Goal: Task Accomplishment & Management: Manage account settings

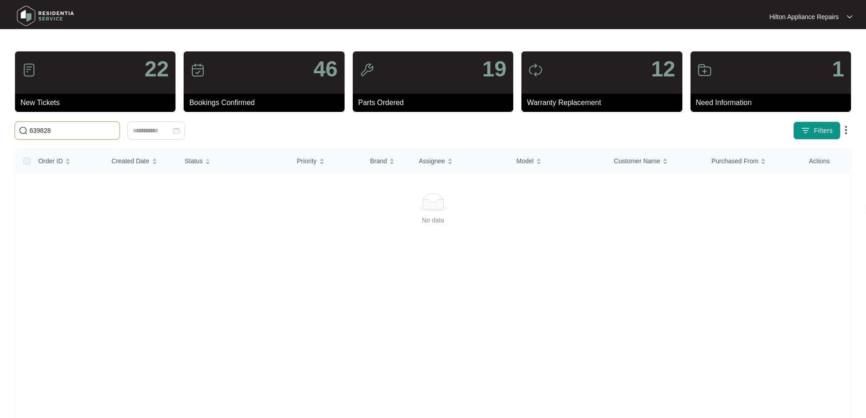
type input "639828"
drag, startPoint x: 41, startPoint y: 130, endPoint x: 7, endPoint y: 130, distance: 33.6
click at [7, 130] on main "22 New Tickets 46 Bookings Confirmed 19 Parts Ordered 12 Warranty Replacement 1…" at bounding box center [433, 228] width 866 height 457
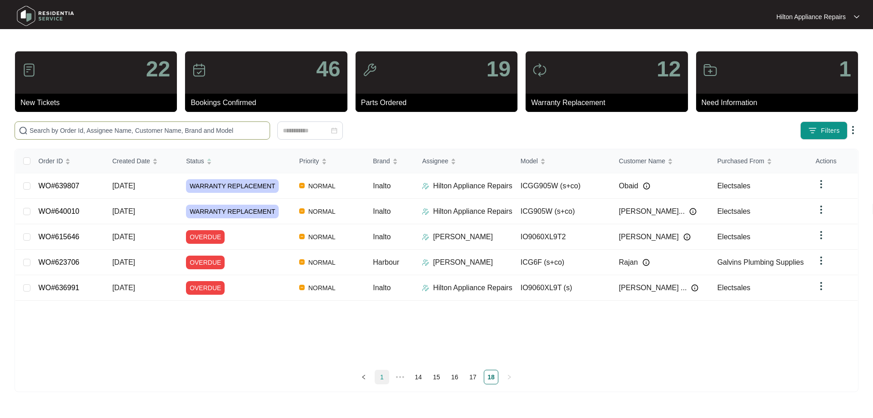
click at [380, 378] on link "1" at bounding box center [382, 377] width 14 height 14
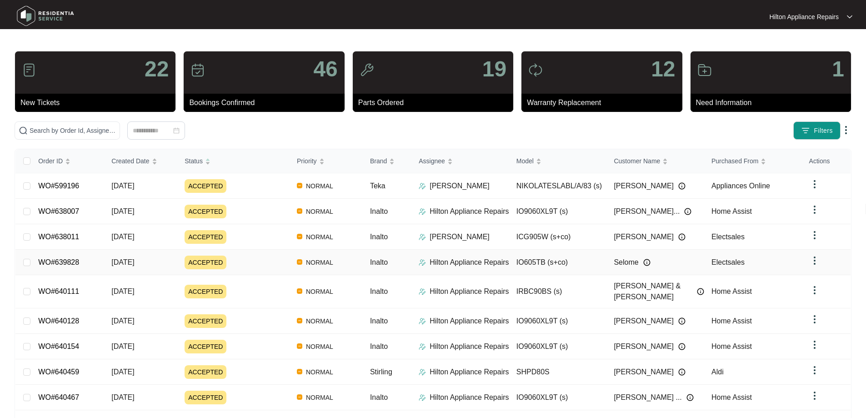
click at [265, 259] on div "ACCEPTED" at bounding box center [237, 262] width 105 height 14
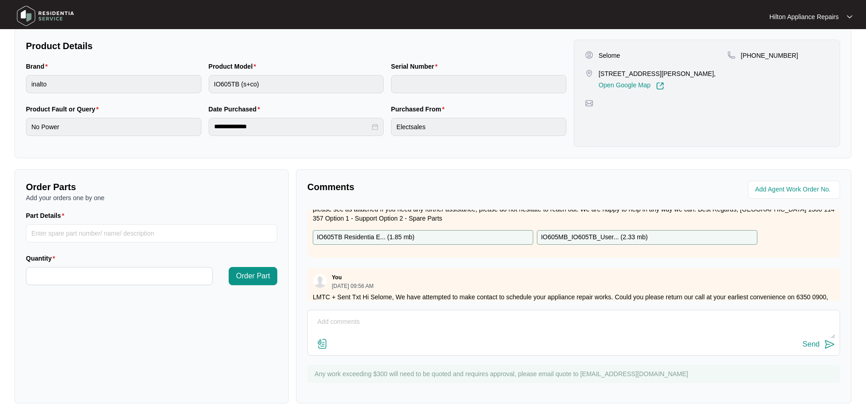
scroll to position [51, 0]
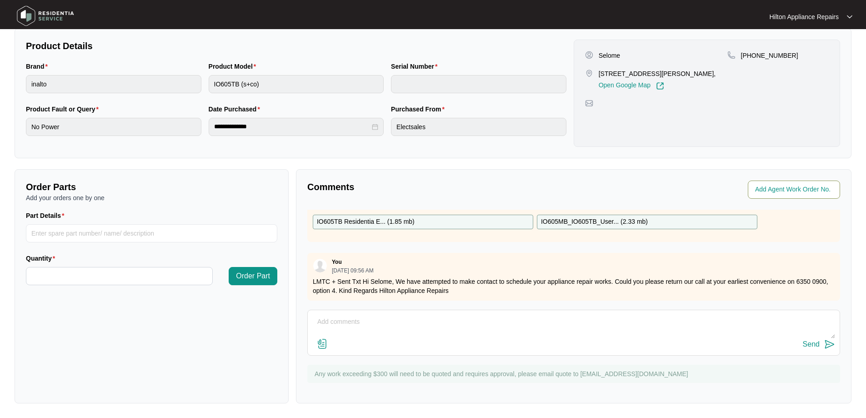
click at [788, 192] on input "string" at bounding box center [795, 189] width 80 height 11
type input "42162"
click at [732, 167] on div "**********" at bounding box center [433, 129] width 837 height 548
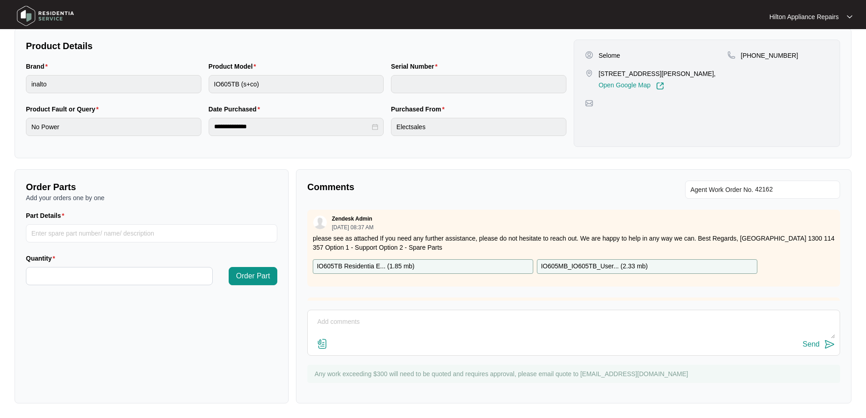
scroll to position [0, 0]
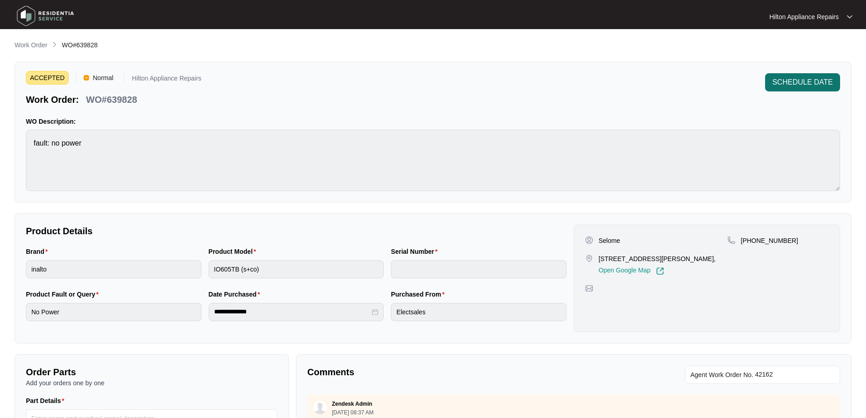
click at [794, 83] on span "SCHEDULE DATE" at bounding box center [802, 82] width 60 height 11
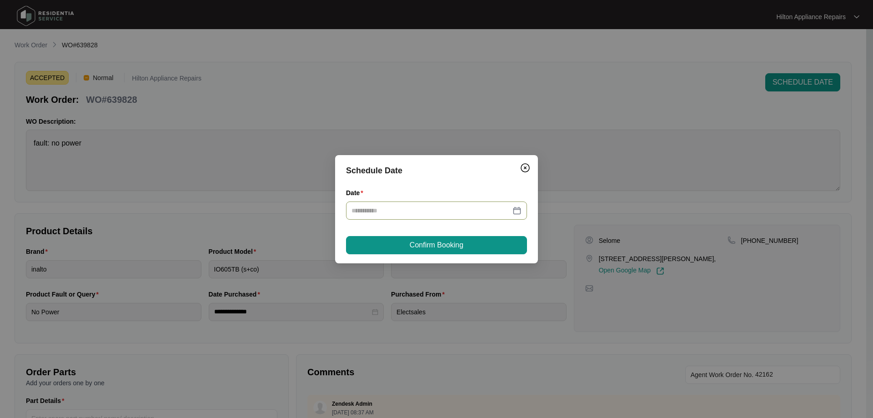
click at [510, 210] on div at bounding box center [436, 210] width 170 height 10
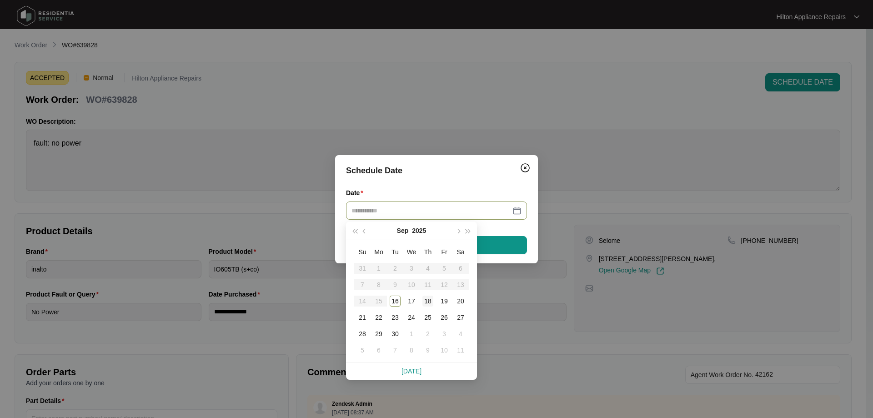
type input "**********"
click at [425, 302] on div "18" at bounding box center [427, 300] width 11 height 11
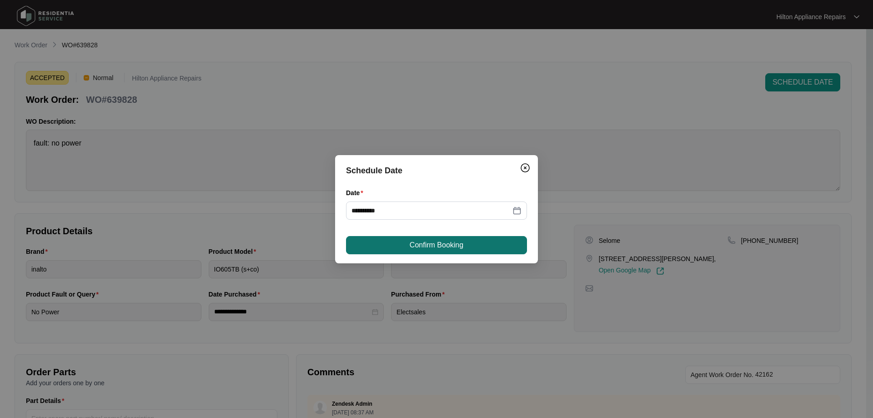
click at [430, 247] on span "Confirm Booking" at bounding box center [436, 245] width 54 height 11
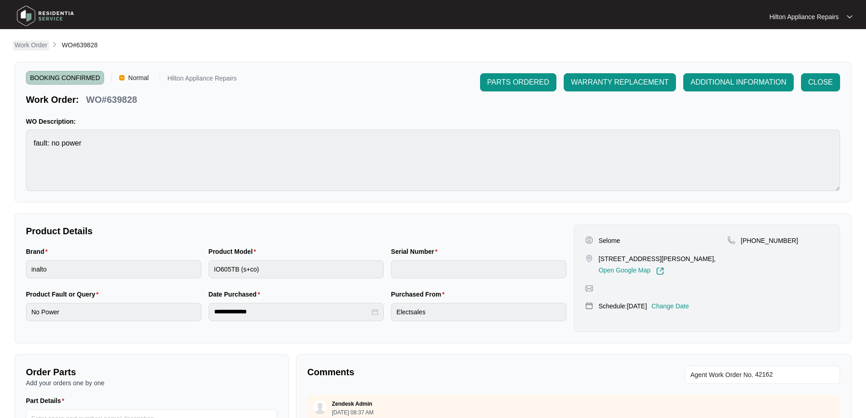
click at [36, 45] on p "Work Order" at bounding box center [31, 44] width 33 height 9
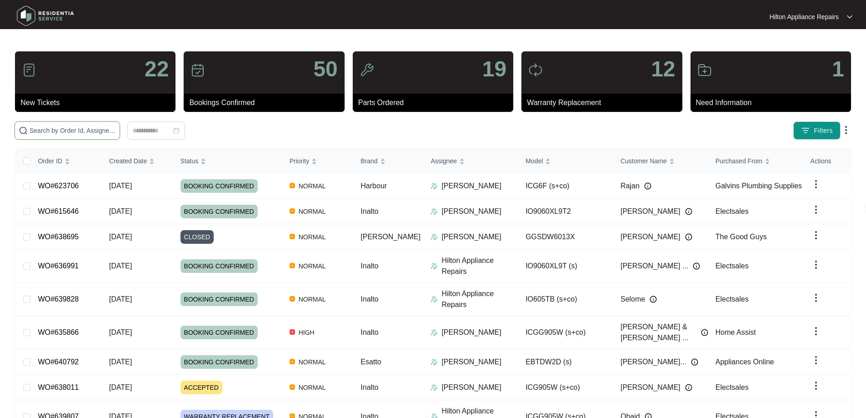
click at [79, 131] on input "text" at bounding box center [73, 130] width 86 height 10
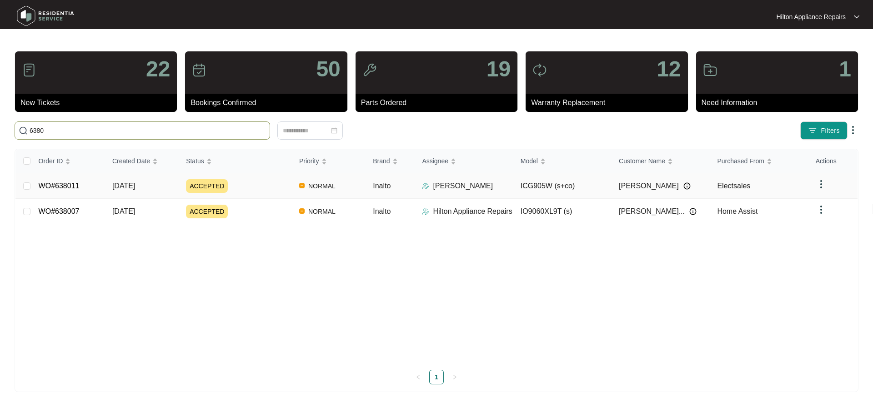
type input "6380"
click at [274, 185] on div "ACCEPTED" at bounding box center [239, 186] width 106 height 14
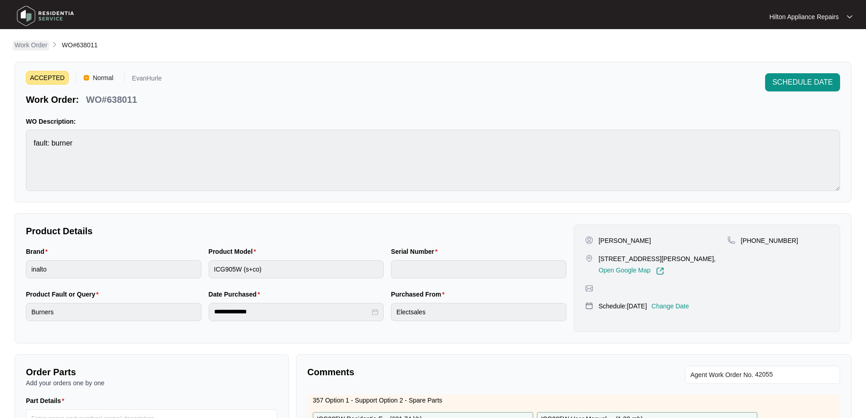
click at [43, 48] on p "Work Order" at bounding box center [31, 44] width 33 height 9
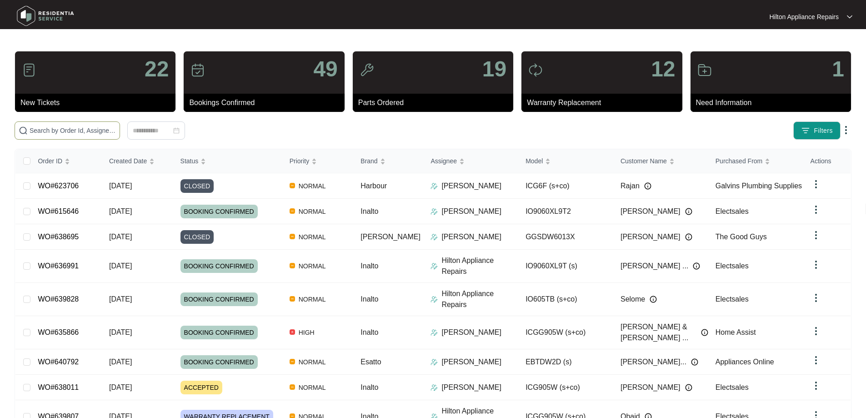
click at [112, 125] on span at bounding box center [67, 130] width 105 height 18
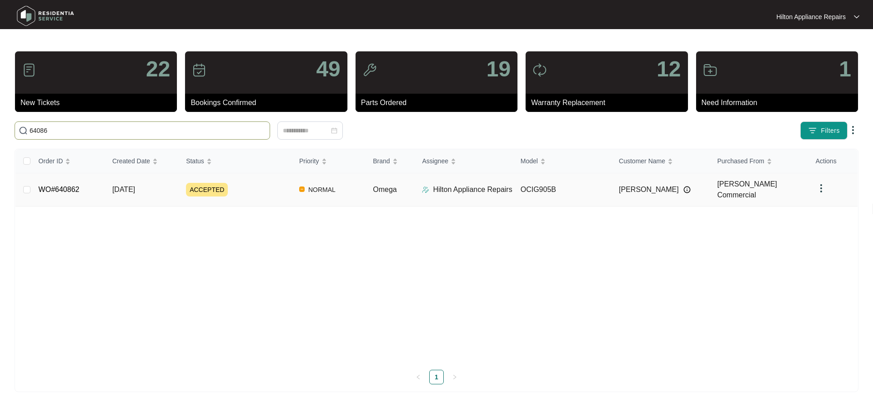
type input "64086"
click at [257, 184] on div "ACCEPTED" at bounding box center [239, 190] width 106 height 14
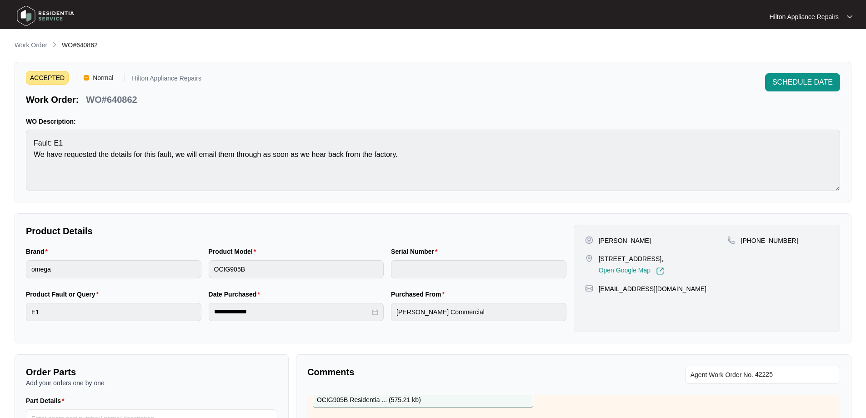
click at [28, 43] on p "Work Order" at bounding box center [31, 44] width 33 height 9
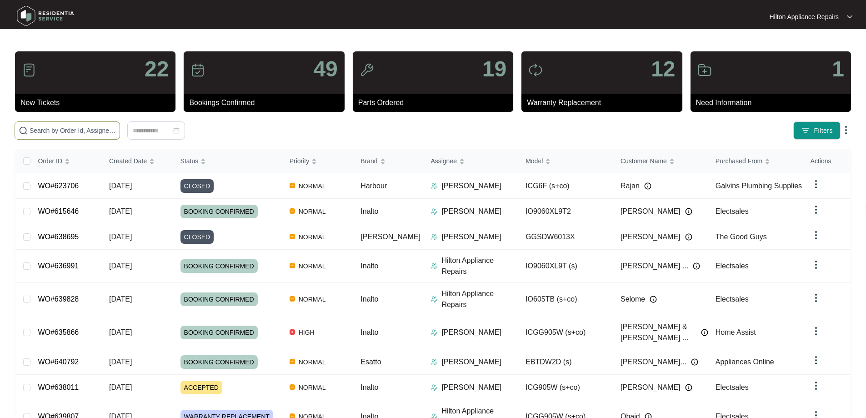
click at [116, 134] on input "text" at bounding box center [73, 130] width 86 height 10
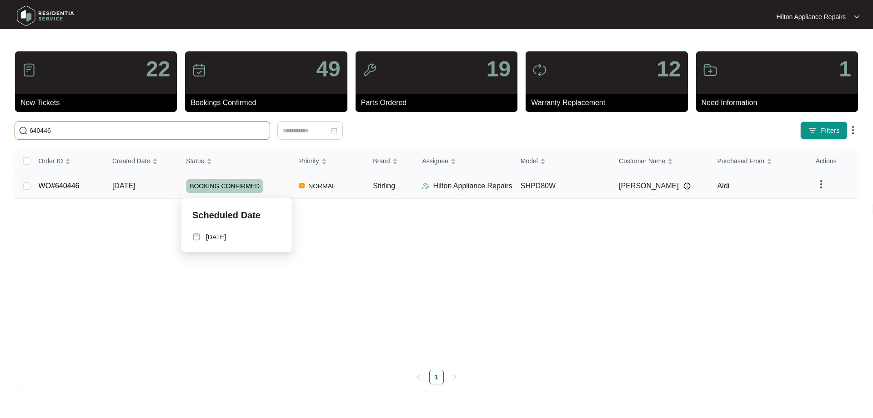
type input "640446"
click at [285, 182] on div "BOOKING CONFIRMED" at bounding box center [239, 186] width 106 height 14
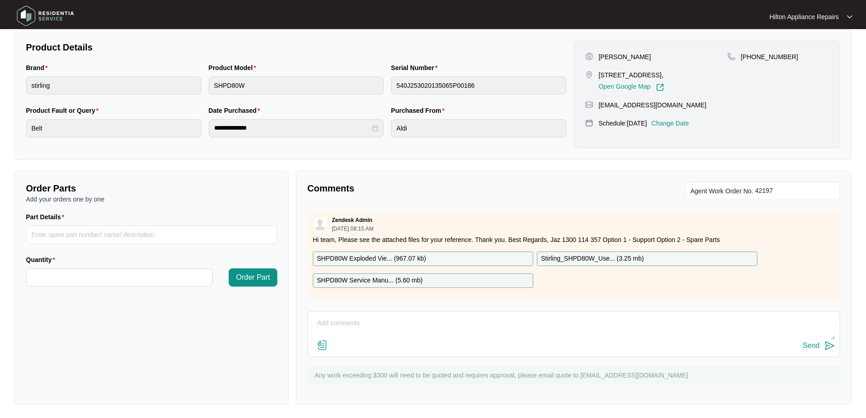
scroll to position [185, 0]
click at [385, 315] on textarea at bounding box center [573, 326] width 523 height 24
paste textarea "[PERSON_NAME] (EAST/NORTH) ([DATE]) - Work Note E82 the user interface wasn't p…"
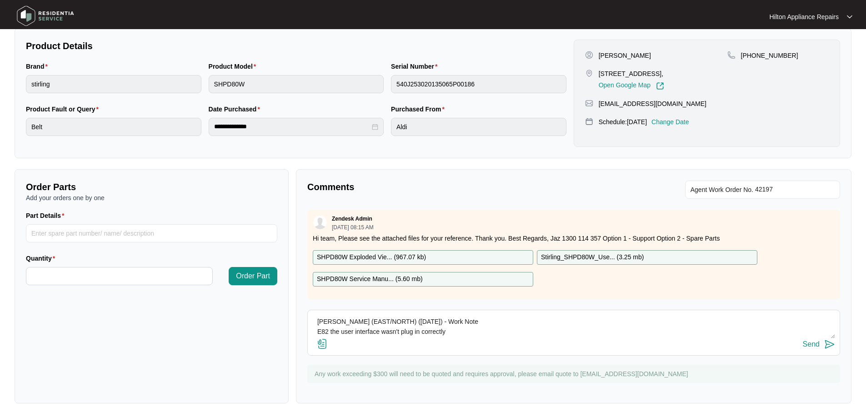
type textarea "[PERSON_NAME] (EAST/NORTH) ([DATE]) - Work Note E82 the user interface wasn't p…"
click at [320, 344] on img at bounding box center [322, 343] width 11 height 11
click at [0, 0] on input "file" at bounding box center [0, 0] width 0 height 0
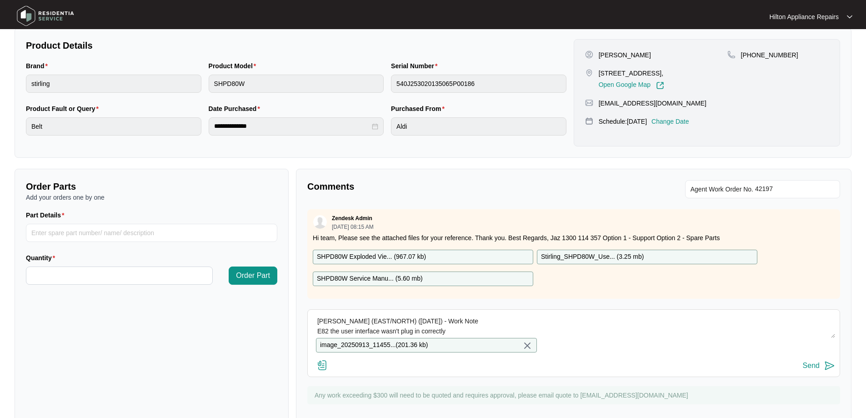
click at [322, 370] on img at bounding box center [322, 364] width 11 height 11
click at [0, 0] on input "file" at bounding box center [0, 0] width 0 height 0
click at [317, 370] on img at bounding box center [322, 364] width 11 height 11
click at [0, 0] on input "file" at bounding box center [0, 0] width 0 height 0
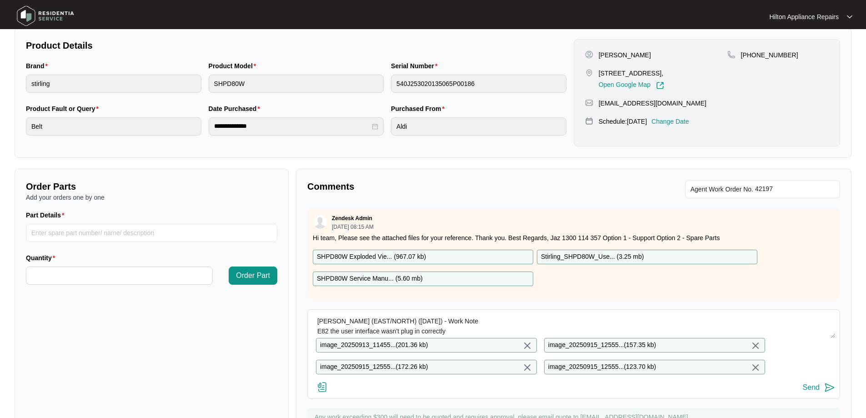
click at [813, 391] on div "Send" at bounding box center [811, 387] width 17 height 8
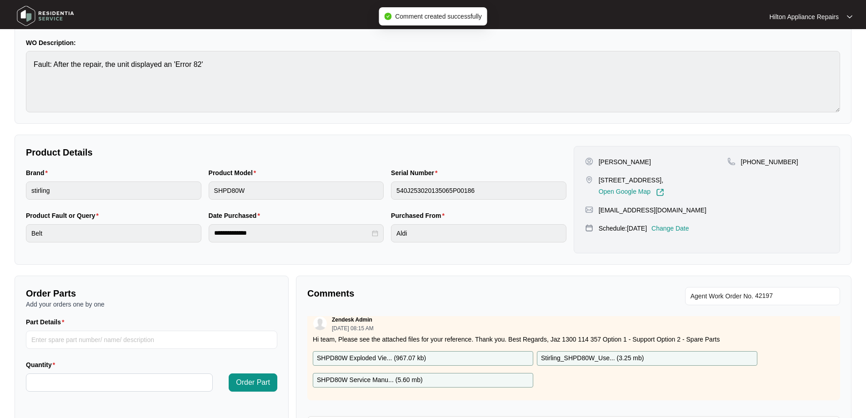
scroll to position [0, 0]
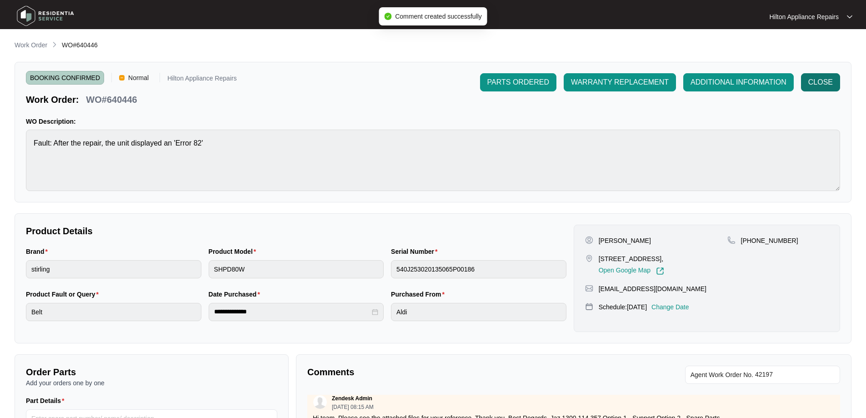
click at [818, 82] on span "CLOSE" at bounding box center [820, 82] width 25 height 11
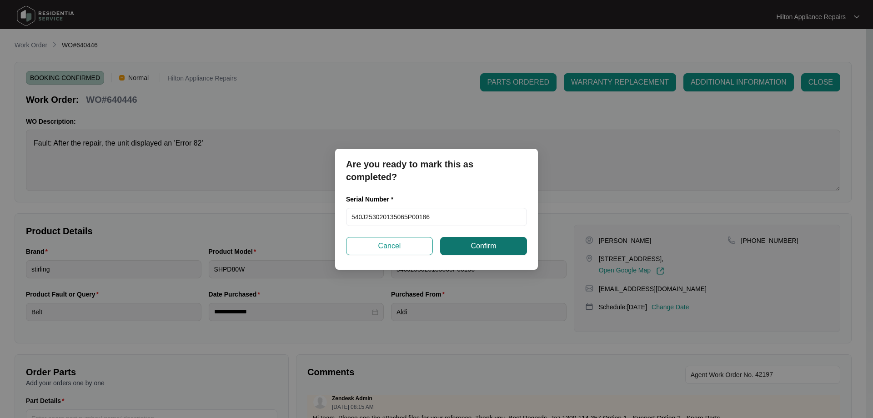
click at [492, 248] on span "Confirm" at bounding box center [482, 245] width 25 height 11
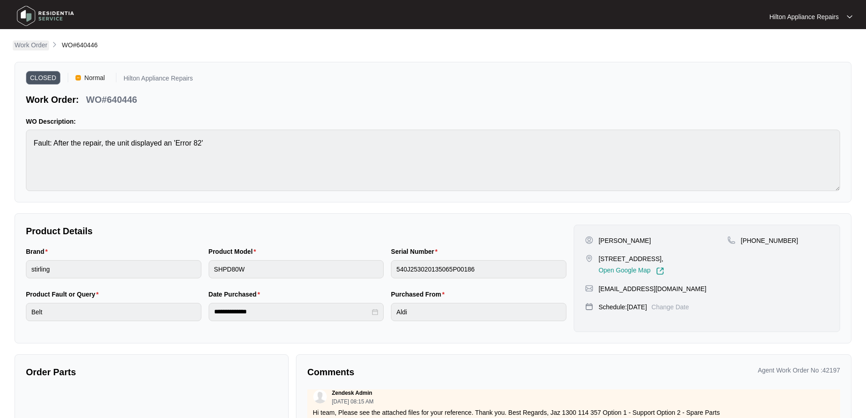
drag, startPoint x: 40, startPoint y: 42, endPoint x: 32, endPoint y: 56, distance: 16.7
click at [40, 42] on p "Work Order" at bounding box center [31, 44] width 33 height 9
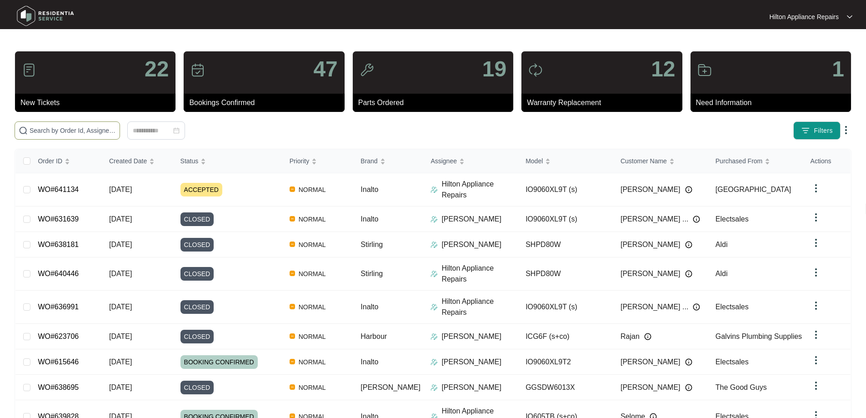
click at [116, 129] on input "text" at bounding box center [73, 130] width 86 height 10
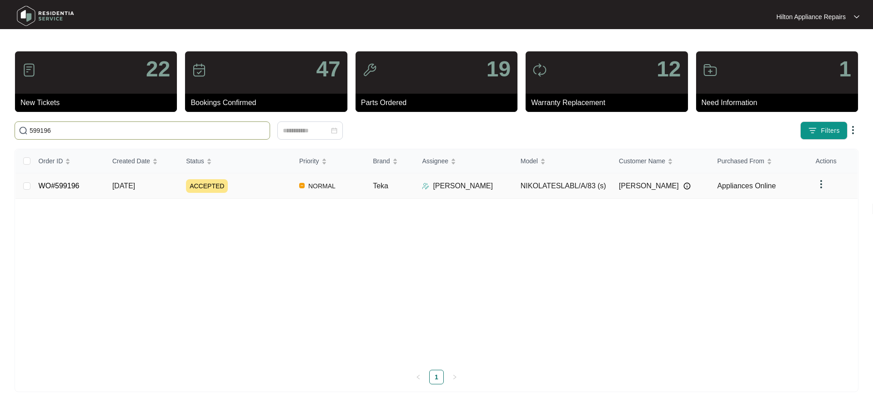
type input "599196"
click at [259, 188] on div "ACCEPTED" at bounding box center [239, 186] width 106 height 14
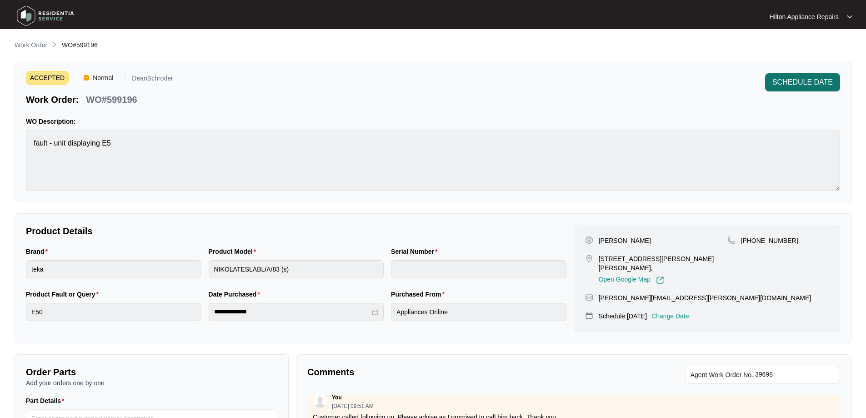
click at [818, 80] on span "SCHEDULE DATE" at bounding box center [802, 82] width 60 height 11
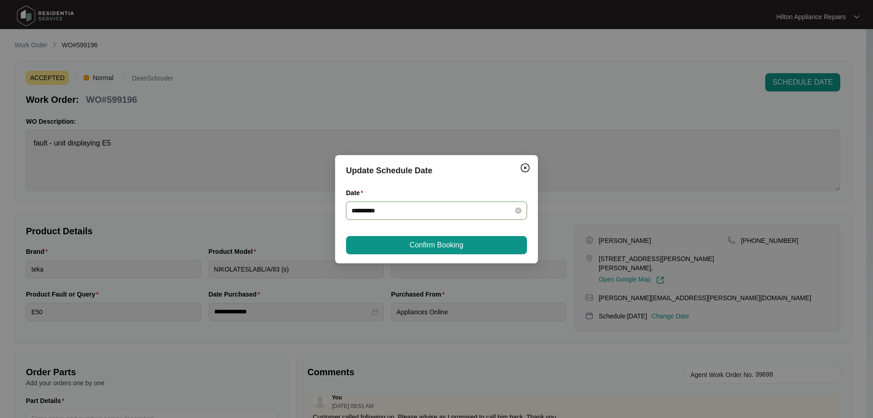
click at [406, 214] on input "**********" at bounding box center [430, 210] width 159 height 10
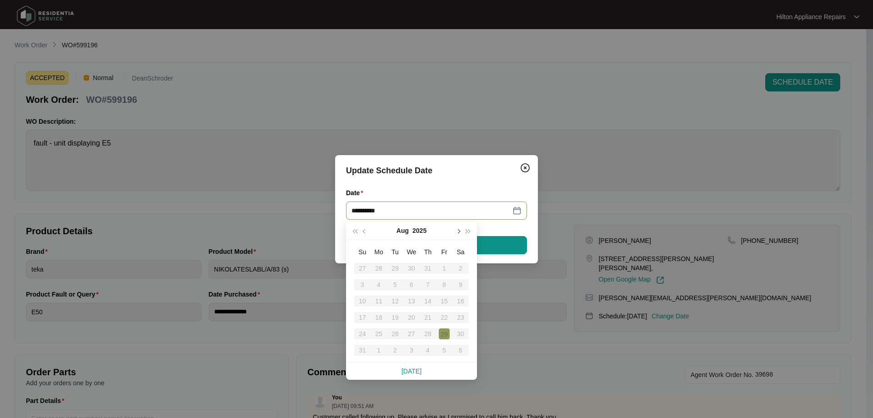
click at [458, 233] on span "button" at bounding box center [457, 231] width 5 height 5
click at [408, 301] on div "17" at bounding box center [411, 300] width 11 height 11
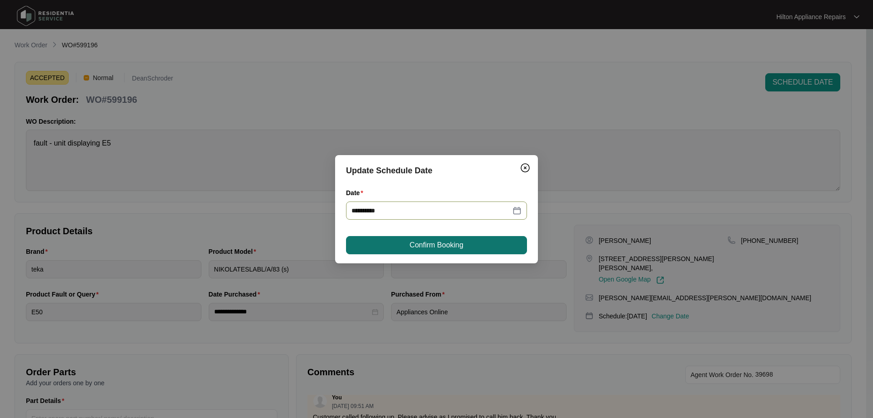
type input "**********"
click at [454, 240] on span "Confirm Booking" at bounding box center [436, 245] width 54 height 11
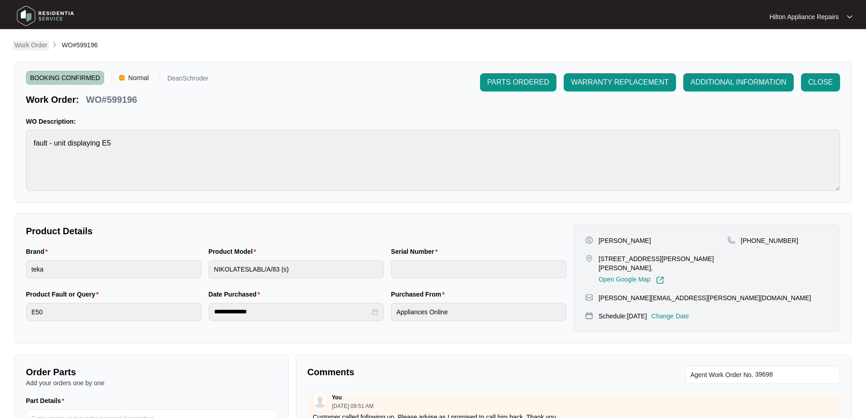
click at [36, 44] on p "Work Order" at bounding box center [31, 44] width 33 height 9
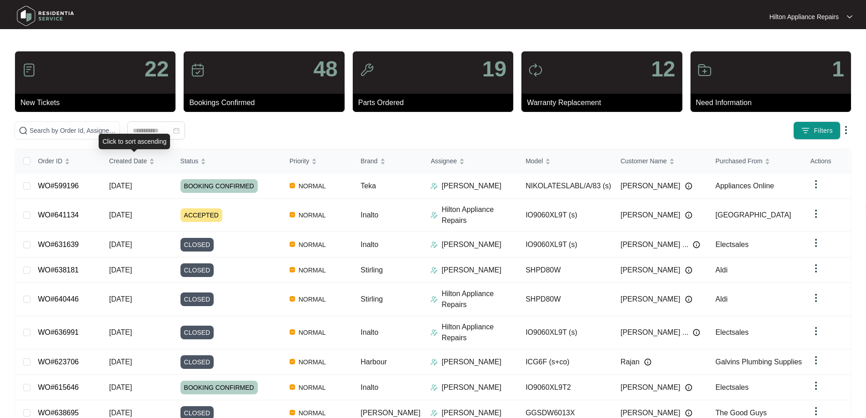
click at [117, 135] on div "Click to sort ascending" at bounding box center [134, 141] width 71 height 15
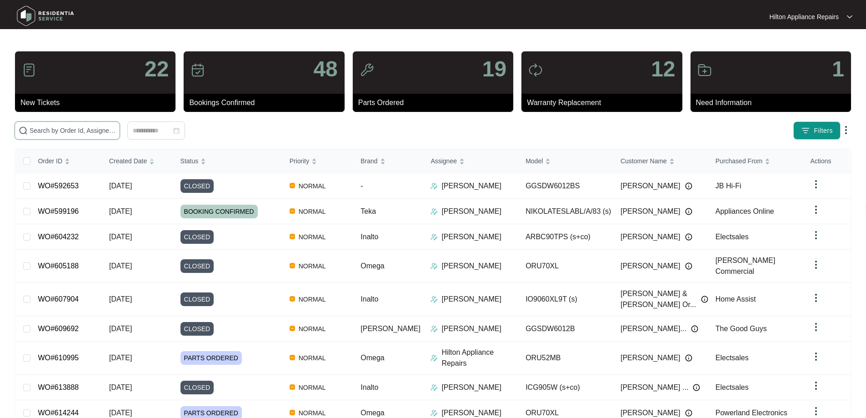
click at [71, 134] on input "text" at bounding box center [73, 130] width 86 height 10
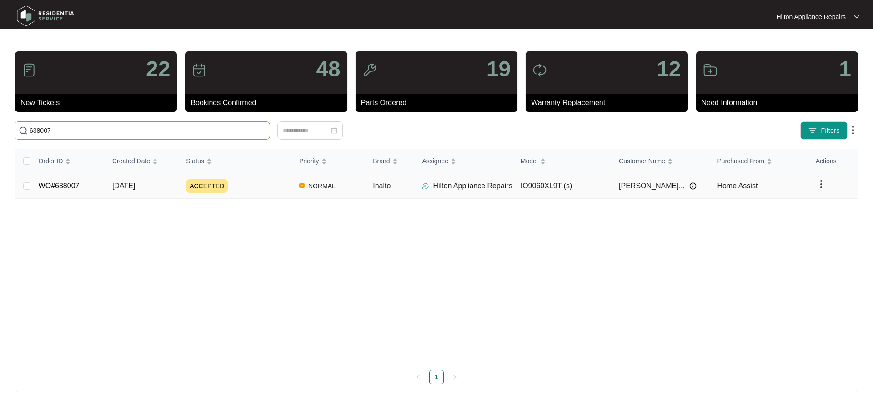
type input "638007"
click at [427, 184] on img at bounding box center [425, 185] width 7 height 7
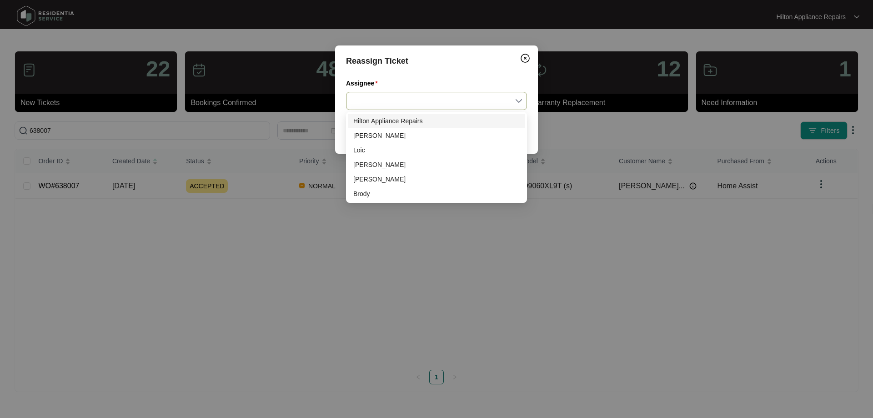
click at [393, 104] on input "Assignee" at bounding box center [436, 100] width 170 height 17
click at [374, 137] on div "[PERSON_NAME]" at bounding box center [436, 135] width 166 height 10
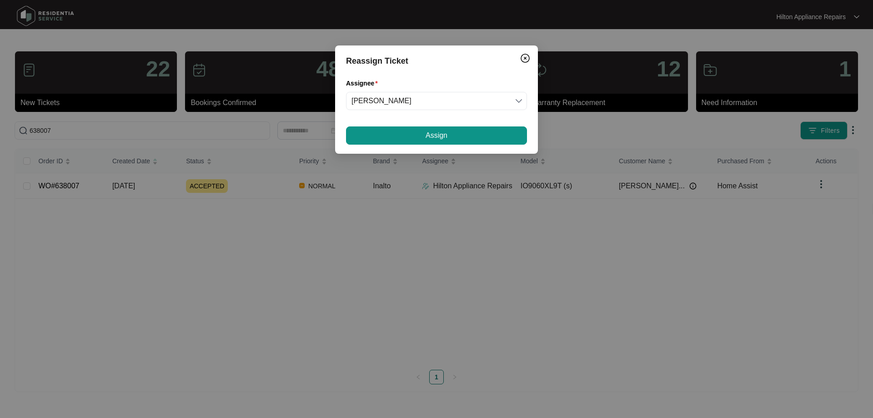
drag, startPoint x: 430, startPoint y: 135, endPoint x: 420, endPoint y: 161, distance: 28.5
click at [431, 134] on span "Assign" at bounding box center [436, 135] width 22 height 11
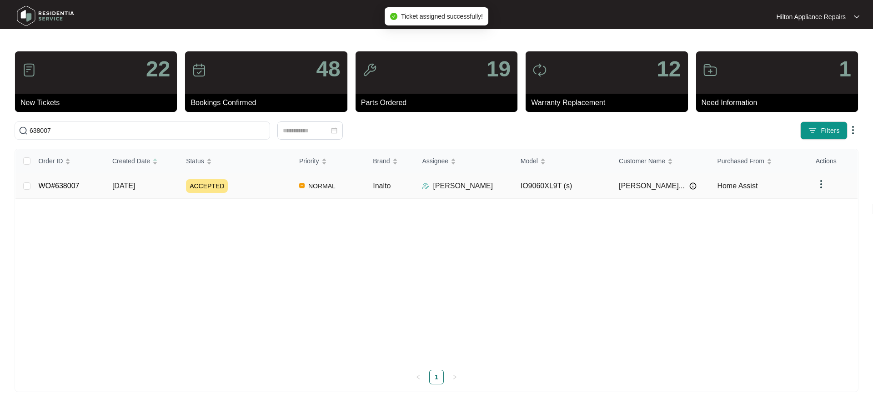
click at [259, 184] on div "ACCEPTED" at bounding box center [239, 186] width 106 height 14
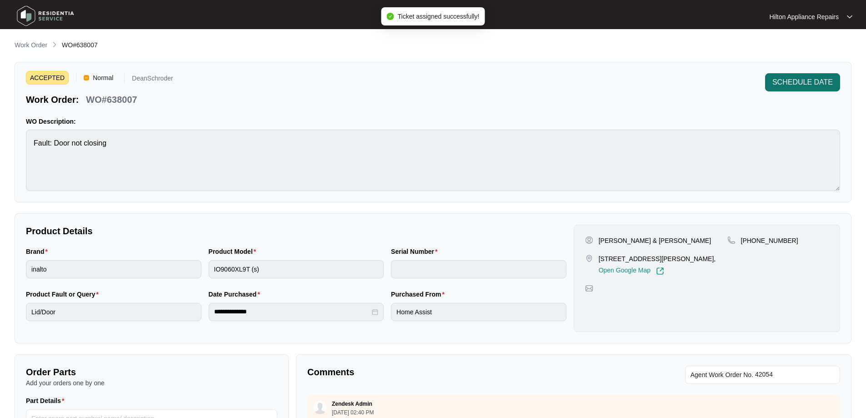
click at [819, 82] on span "SCHEDULE DATE" at bounding box center [802, 82] width 60 height 11
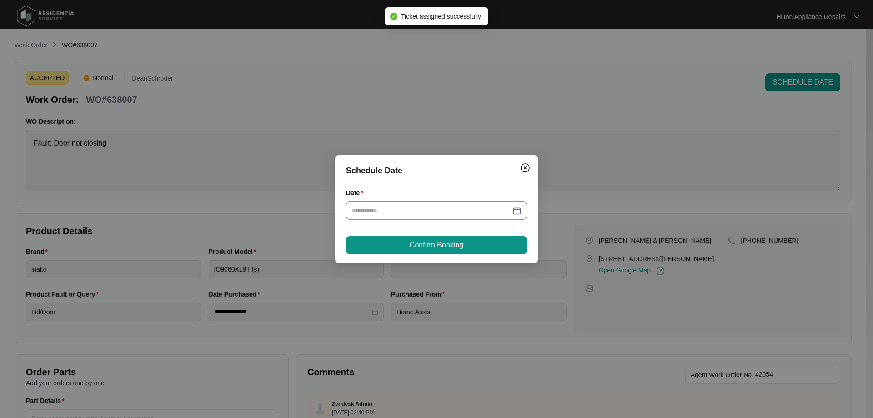
click at [524, 210] on div at bounding box center [436, 210] width 181 height 18
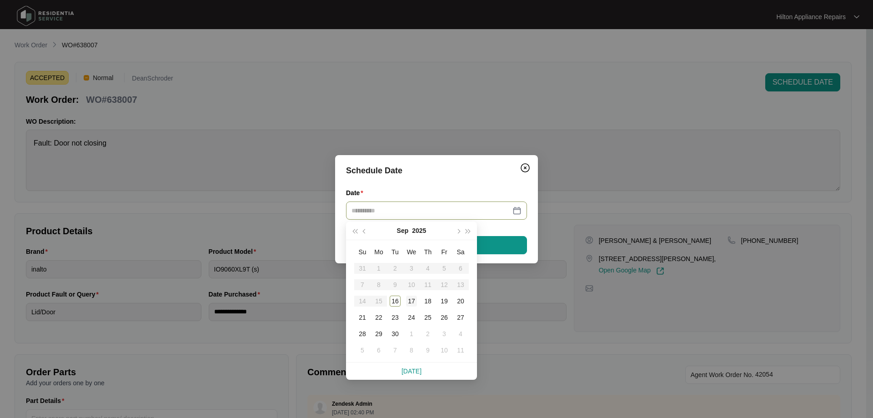
click at [410, 303] on div "17" at bounding box center [411, 300] width 11 height 11
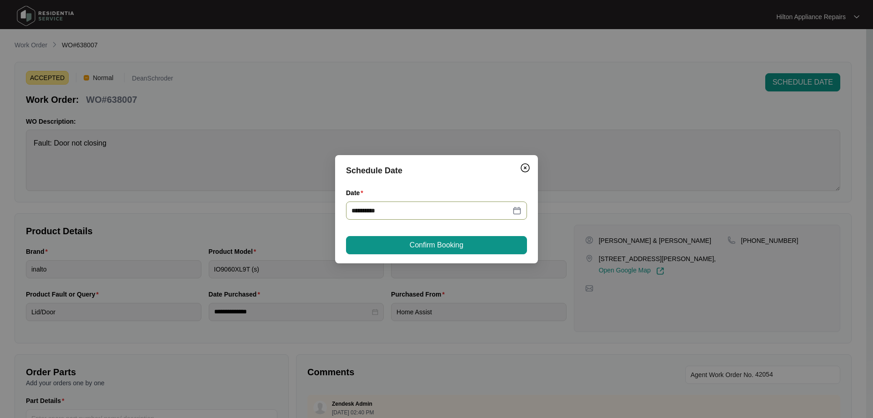
type input "**********"
click at [469, 246] on button "Confirm Booking" at bounding box center [436, 245] width 181 height 18
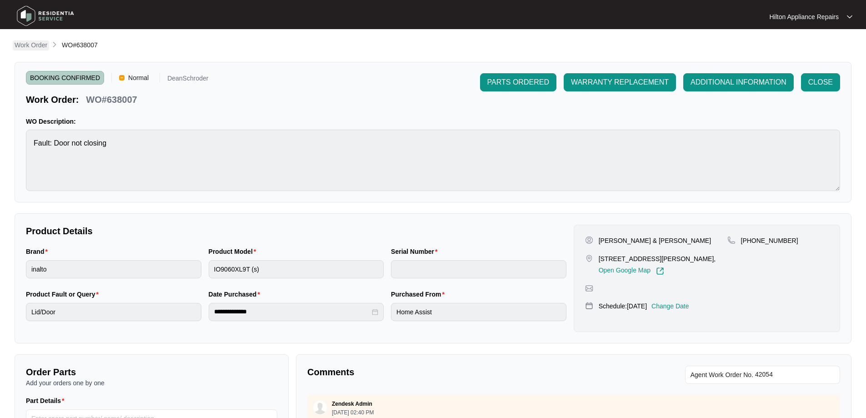
click at [23, 42] on p "Work Order" at bounding box center [31, 44] width 33 height 9
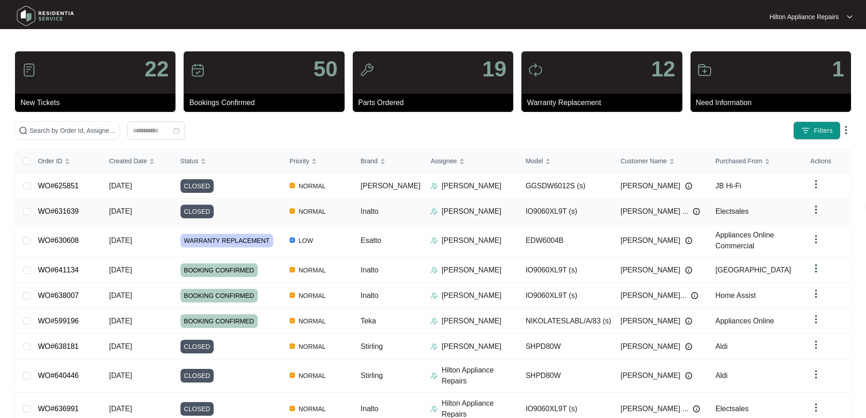
scroll to position [45, 0]
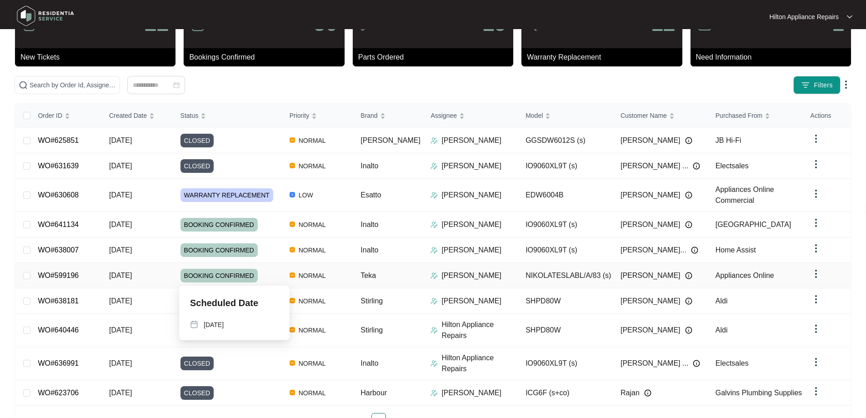
click at [279, 279] on div "BOOKING CONFIRMED" at bounding box center [231, 276] width 102 height 14
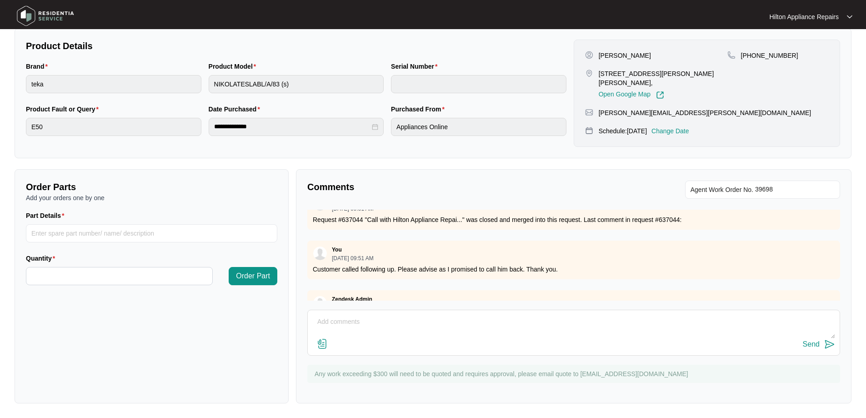
scroll to position [945, 0]
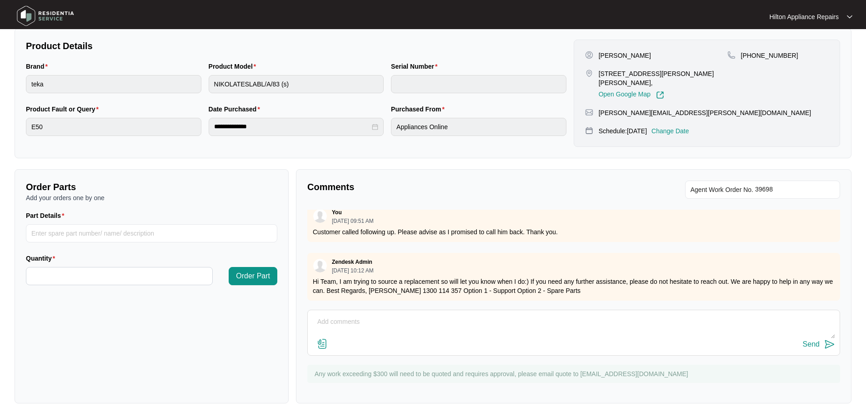
click at [407, 310] on div "Send" at bounding box center [573, 332] width 533 height 46
click at [406, 316] on textarea at bounding box center [573, 326] width 523 height 24
click at [324, 322] on textarea "PLease ignore this schedule date, this was accidental." at bounding box center [573, 326] width 523 height 24
type textarea "Please ignore this schedule date, this was accidental."
click at [809, 344] on div "Send" at bounding box center [811, 344] width 17 height 8
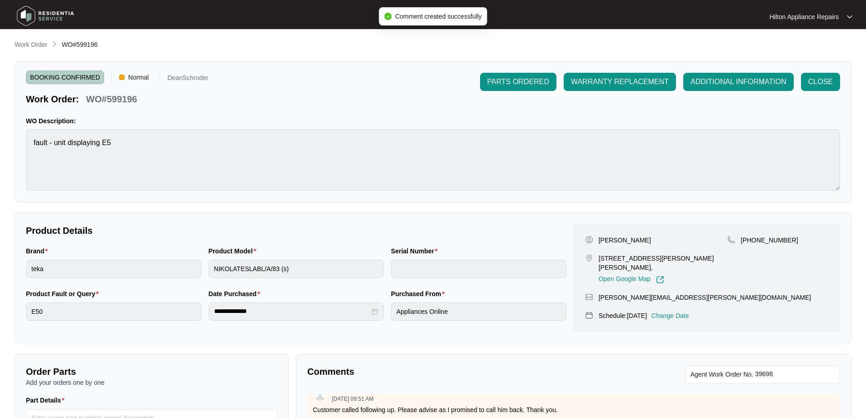
scroll to position [0, 0]
click at [26, 49] on p "Work Order" at bounding box center [31, 44] width 33 height 9
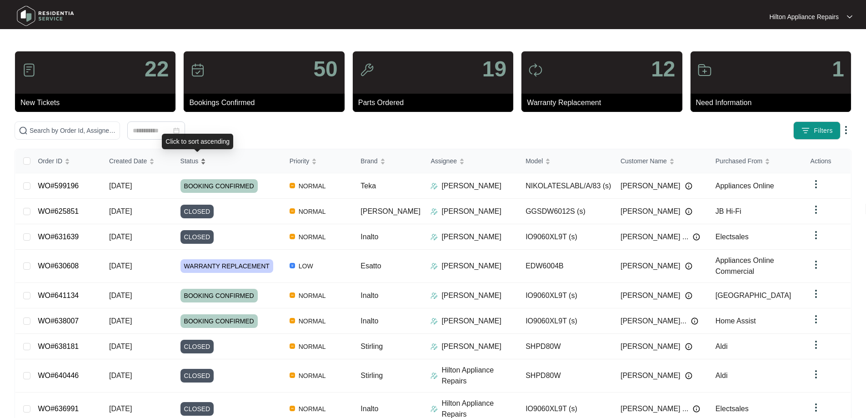
click at [206, 162] on div "Status" at bounding box center [193, 161] width 26 height 13
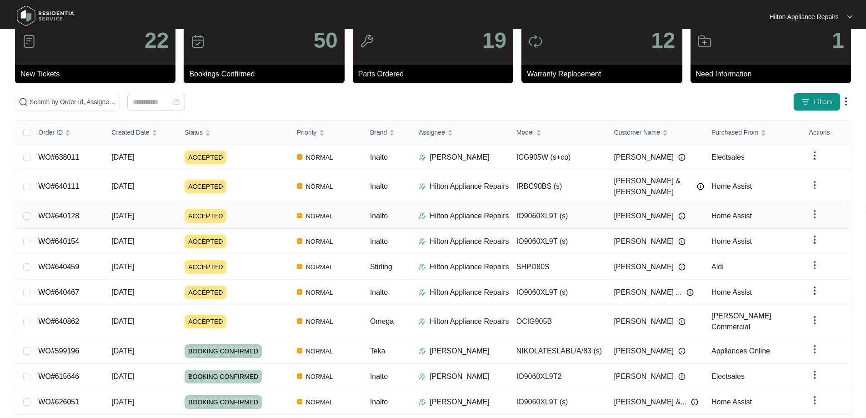
scroll to position [58, 0]
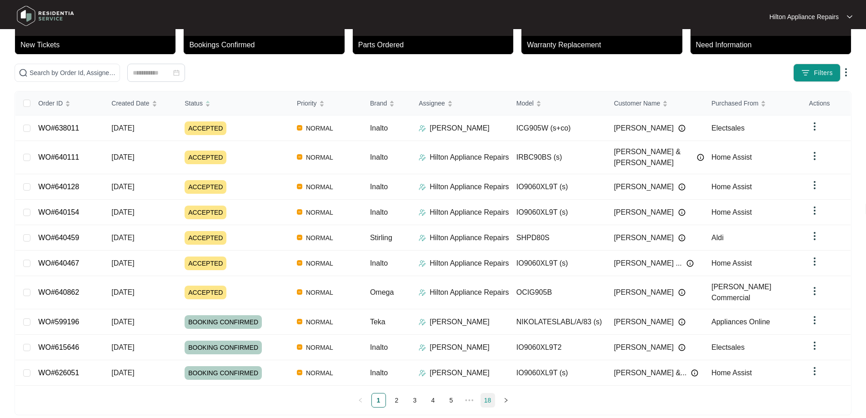
click at [485, 393] on link "18" at bounding box center [488, 400] width 14 height 14
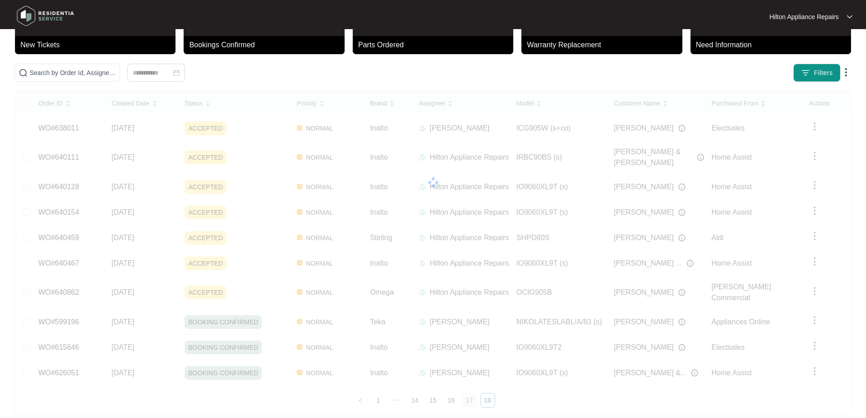
scroll to position [0, 0]
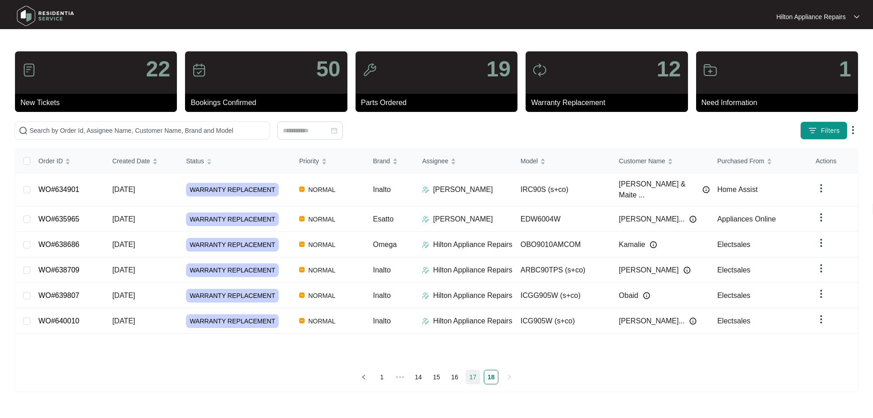
click at [474, 375] on link "17" at bounding box center [473, 377] width 14 height 14
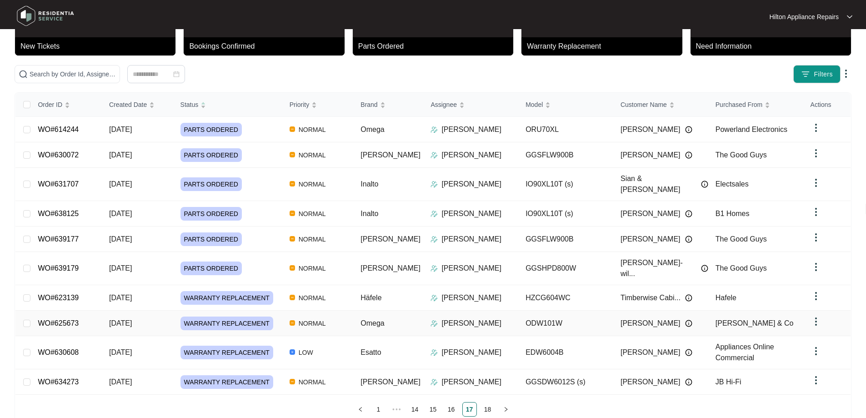
scroll to position [58, 0]
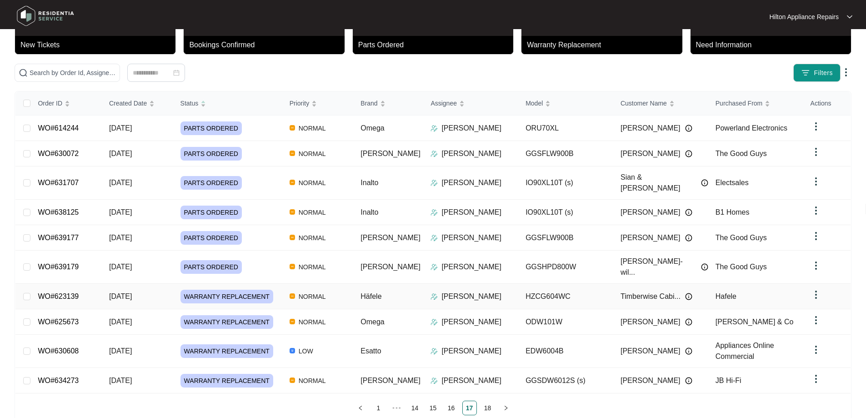
click at [349, 284] on td "NORMAL" at bounding box center [317, 296] width 71 height 25
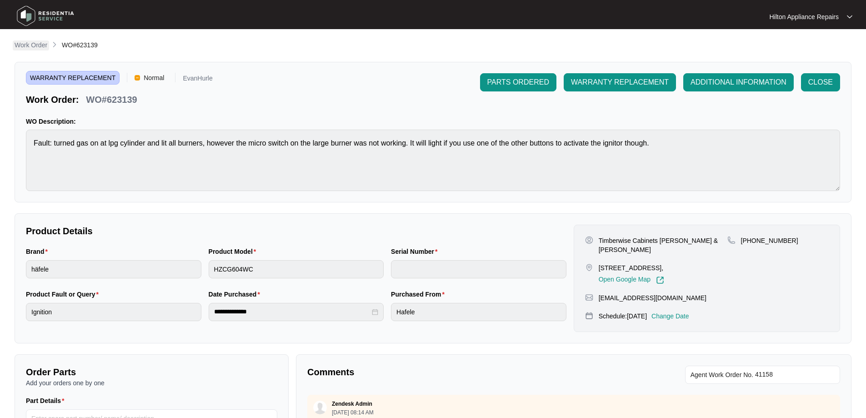
click at [33, 46] on p "Work Order" at bounding box center [31, 44] width 33 height 9
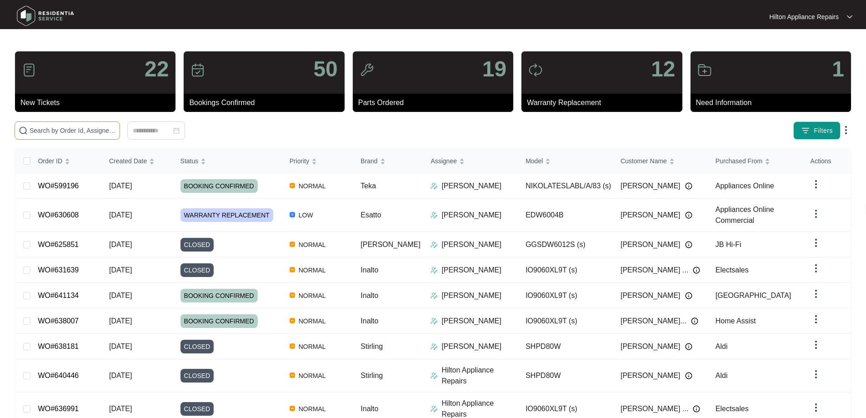
click at [70, 127] on input "text" at bounding box center [73, 130] width 86 height 10
click at [116, 128] on input "text" at bounding box center [73, 130] width 86 height 10
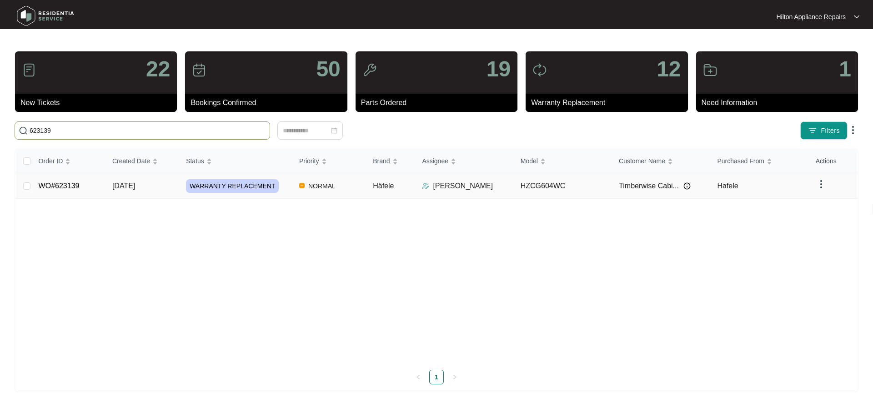
type input "623139"
click at [288, 187] on div "WARRANTY REPLACEMENT" at bounding box center [239, 186] width 106 height 14
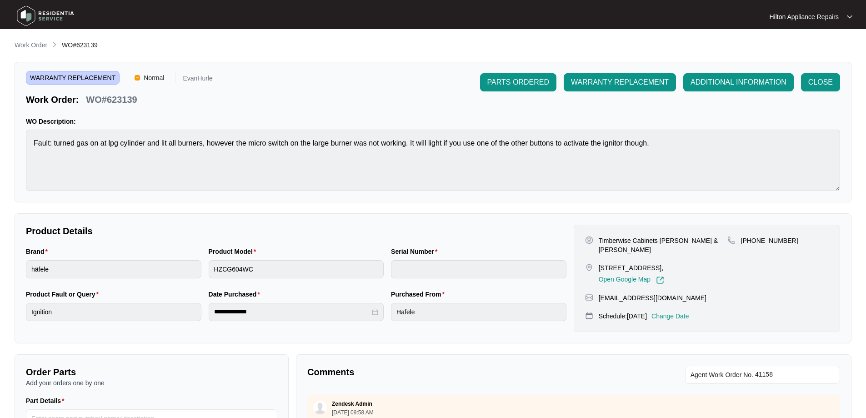
click at [679, 317] on p "Change Date" at bounding box center [670, 315] width 38 height 9
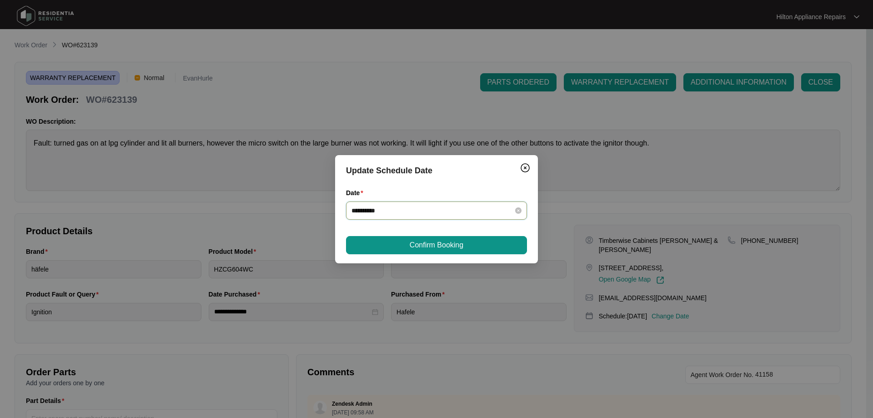
click at [464, 210] on input "**********" at bounding box center [430, 210] width 159 height 10
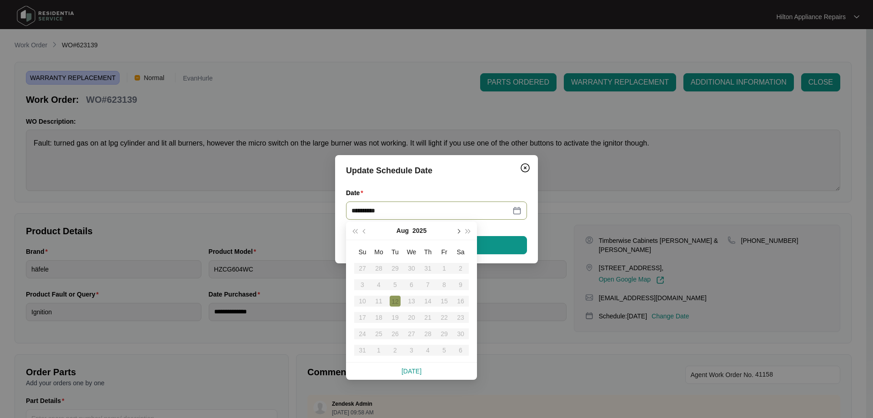
click at [458, 232] on span "button" at bounding box center [457, 231] width 5 height 5
click at [413, 299] on div "17" at bounding box center [411, 300] width 11 height 11
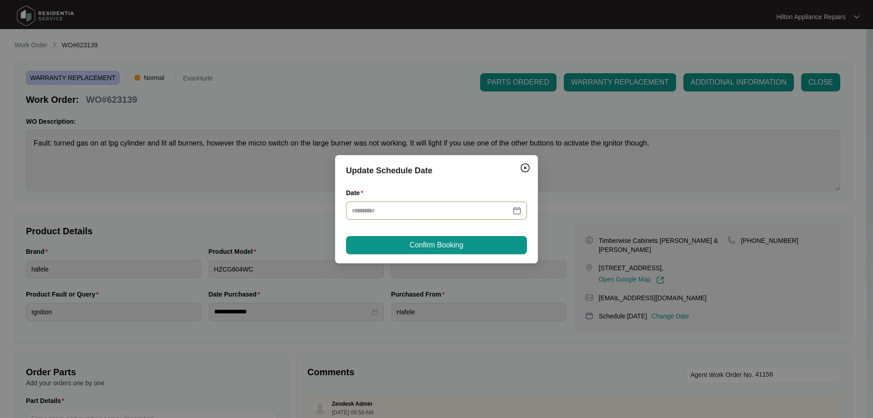
type input "**********"
click at [484, 249] on button "Confirm Booking" at bounding box center [436, 245] width 181 height 18
